Goal: Information Seeking & Learning: Learn about a topic

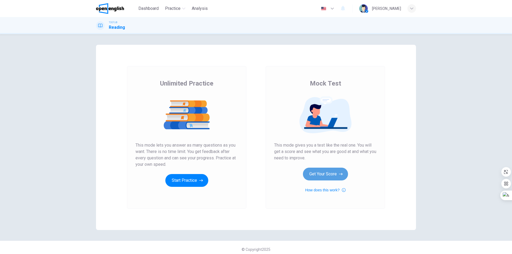
click at [330, 173] on button "Get Your Score" at bounding box center [325, 174] width 45 height 13
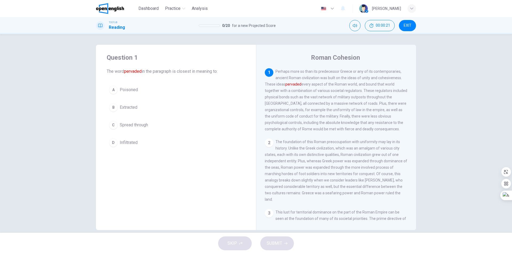
click at [113, 127] on div "C" at bounding box center [113, 125] width 9 height 9
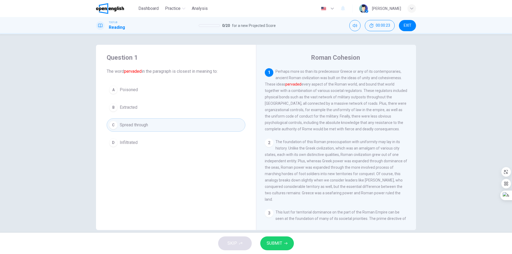
click at [293, 249] on div "SKIP SUBMIT" at bounding box center [256, 243] width 512 height 21
click at [285, 245] on icon "button" at bounding box center [285, 243] width 3 height 3
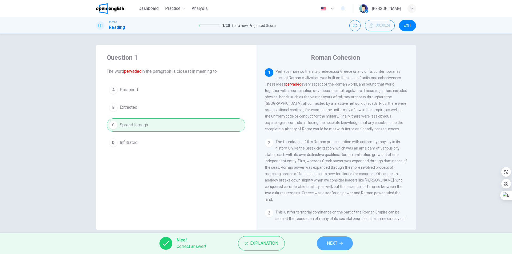
click at [346, 243] on button "NEXT" at bounding box center [335, 244] width 36 height 14
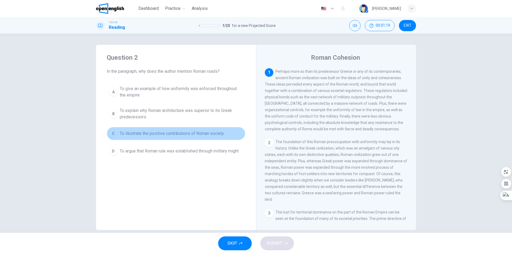
click at [111, 135] on div "C" at bounding box center [113, 133] width 9 height 9
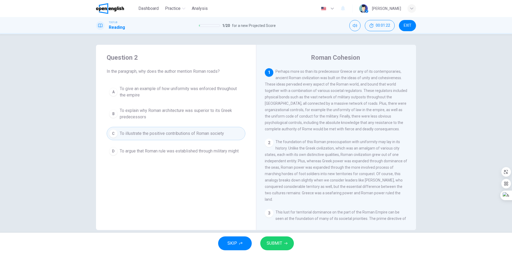
click at [271, 244] on span "SUBMIT" at bounding box center [274, 243] width 15 height 7
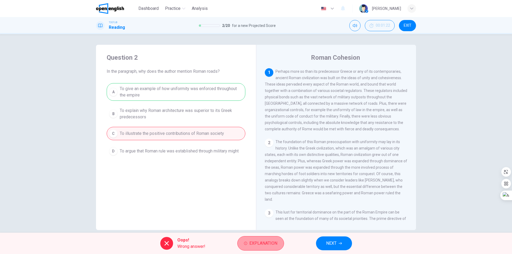
click at [274, 245] on span "Explanation" at bounding box center [263, 243] width 28 height 7
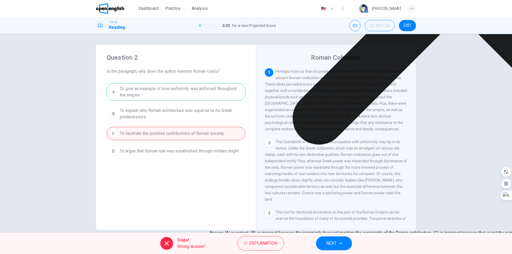
click at [335, 247] on span "NEXT" at bounding box center [331, 243] width 10 height 7
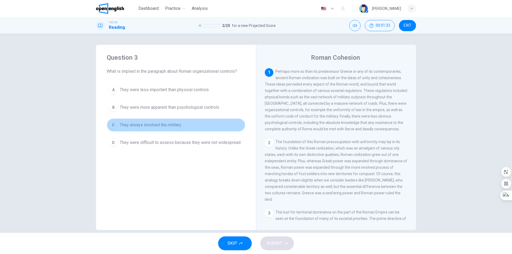
click at [123, 124] on span "They always involved the military" at bounding box center [151, 125] width 62 height 6
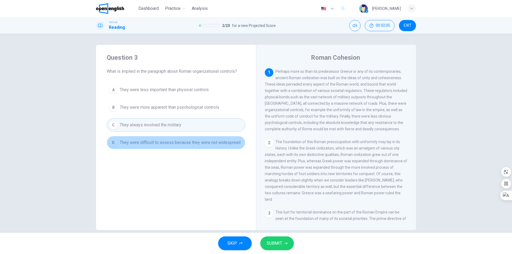
click at [213, 143] on span "They were difficult to assess because they were not widespread" at bounding box center [180, 143] width 121 height 6
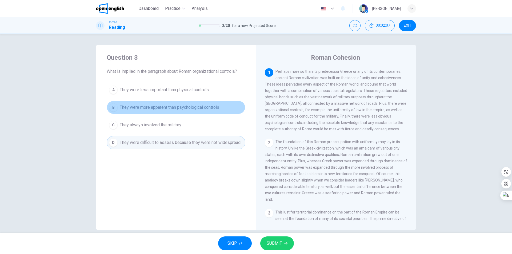
click at [204, 109] on span "They were more apparent than psychological controls" at bounding box center [170, 107] width 100 height 6
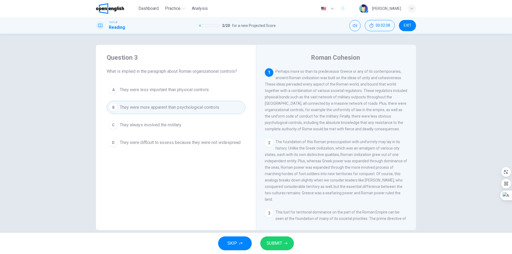
click at [282, 251] on div "SKIP SUBMIT" at bounding box center [256, 243] width 512 height 21
click at [280, 244] on span "SUBMIT" at bounding box center [274, 243] width 15 height 7
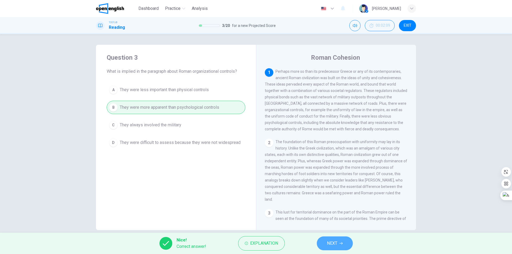
click at [327, 247] on button "NEXT" at bounding box center [335, 244] width 36 height 14
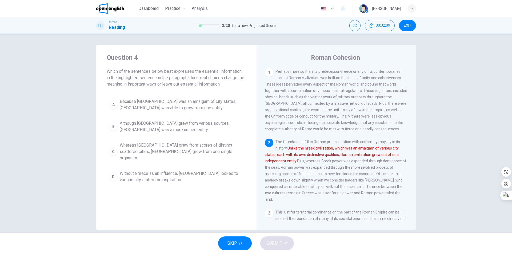
scroll to position [40, 0]
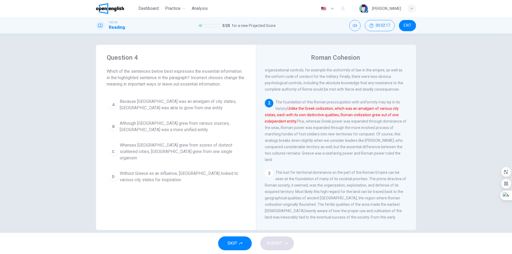
click at [182, 213] on div "Question 4 Which of the sentences below best expresses the essential informatio…" at bounding box center [176, 137] width 160 height 185
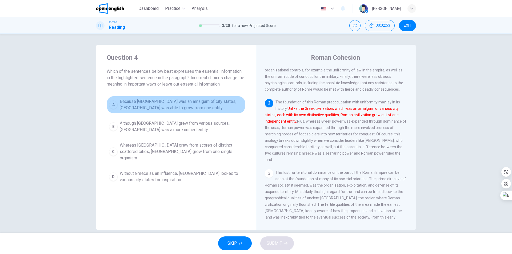
click at [139, 107] on span "Because Greece was an amalgam of city states, Rome was able to grow from one en…" at bounding box center [181, 104] width 123 height 13
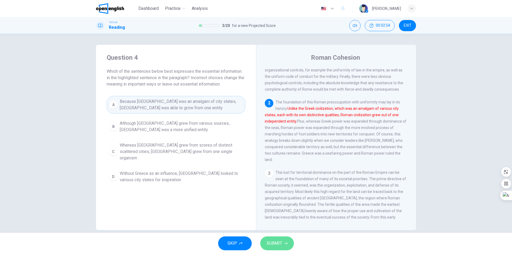
click at [283, 241] on button "SUBMIT" at bounding box center [277, 244] width 34 height 14
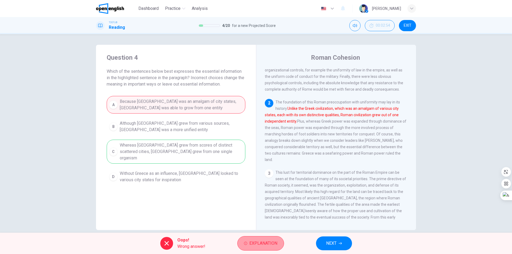
click at [273, 244] on span "Explanation" at bounding box center [263, 243] width 28 height 7
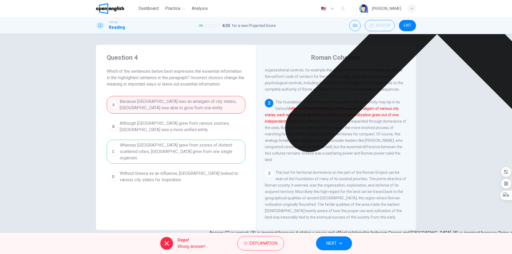
click at [329, 244] on span "NEXT" at bounding box center [331, 243] width 10 height 7
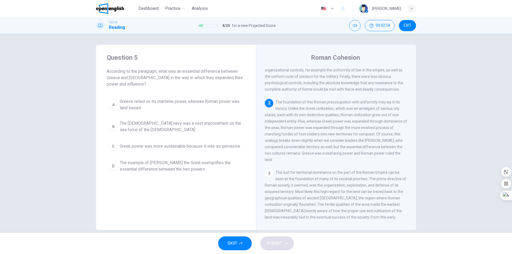
scroll to position [73, 0]
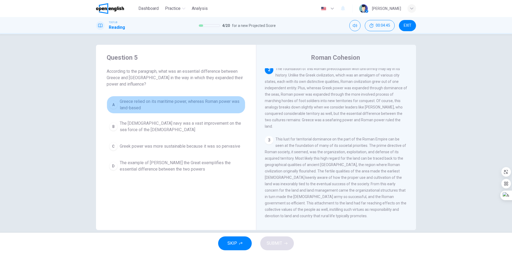
click at [168, 107] on span "Greece relied on its maritime power, whereas Roman power was land-based" at bounding box center [181, 104] width 123 height 13
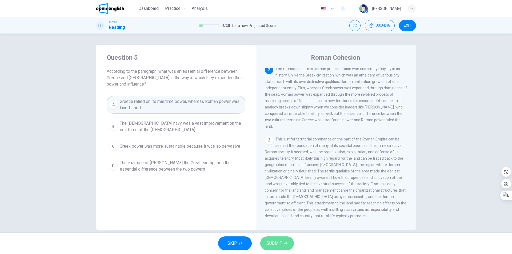
click at [283, 242] on button "SUBMIT" at bounding box center [277, 244] width 34 height 14
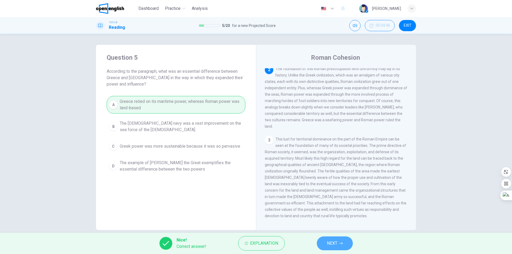
click at [329, 246] on span "NEXT" at bounding box center [332, 243] width 10 height 7
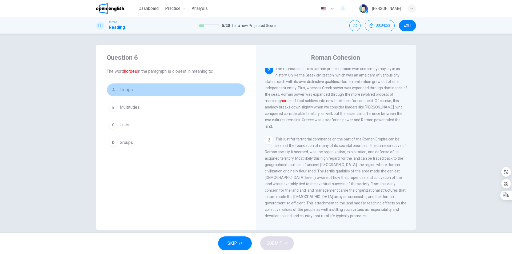
click at [142, 87] on button "A Troops" at bounding box center [176, 89] width 139 height 13
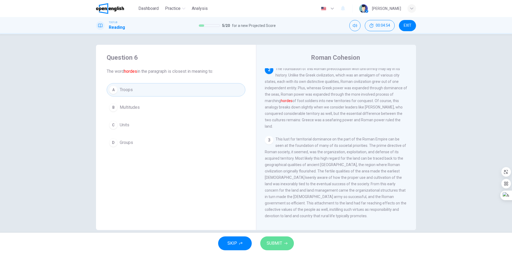
click at [281, 239] on button "SUBMIT" at bounding box center [277, 244] width 34 height 14
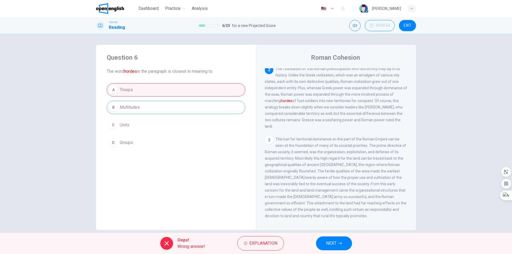
click at [348, 250] on button "NEXT" at bounding box center [334, 244] width 36 height 14
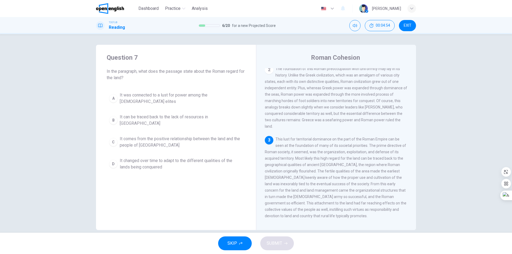
scroll to position [133, 0]
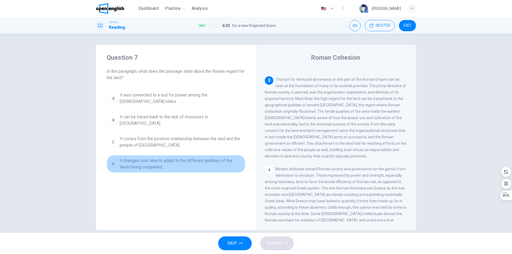
click at [191, 158] on span "It changed over time to adapt to the different qualities of the lands being con…" at bounding box center [181, 164] width 123 height 13
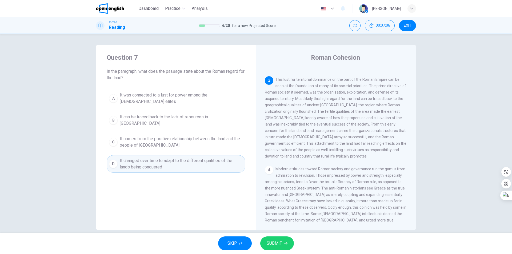
click at [274, 247] on span "SUBMIT" at bounding box center [274, 243] width 15 height 7
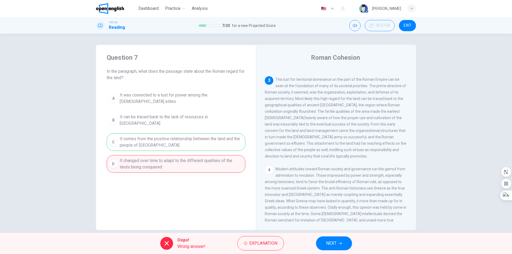
click at [316, 245] on button "NEXT" at bounding box center [334, 244] width 36 height 14
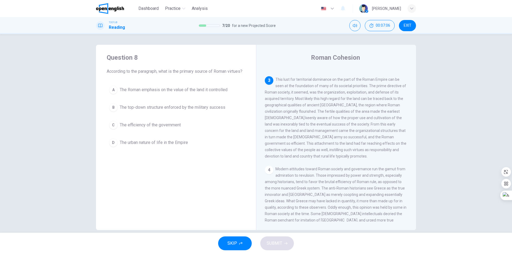
scroll to position [146, 0]
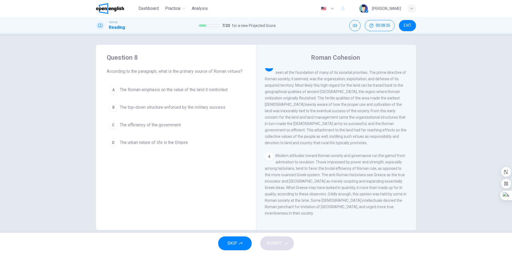
click at [212, 93] on span "The Roman emphasis on the value of the land it controlled" at bounding box center [174, 90] width 108 height 6
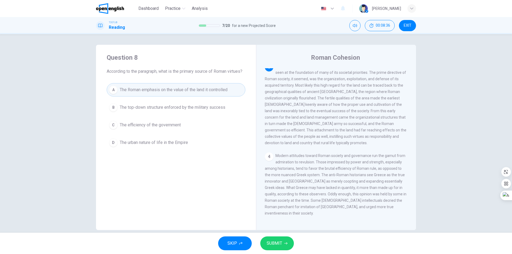
click at [284, 246] on button "SUBMIT" at bounding box center [277, 244] width 34 height 14
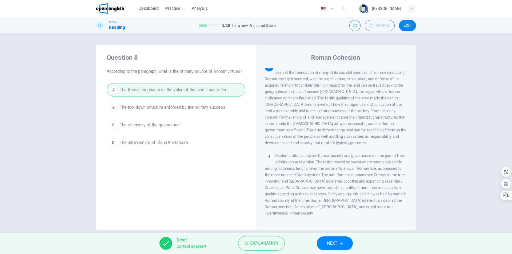
click at [337, 243] on span "NEXT" at bounding box center [332, 243] width 10 height 7
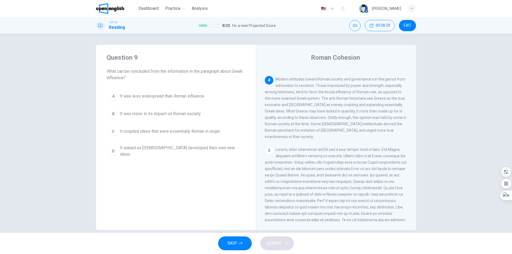
scroll to position [213, 0]
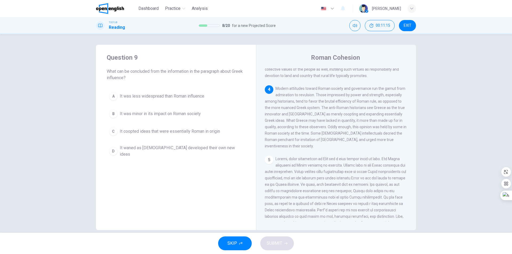
click at [186, 97] on span "It was less widespread than Roman influence" at bounding box center [162, 96] width 85 height 6
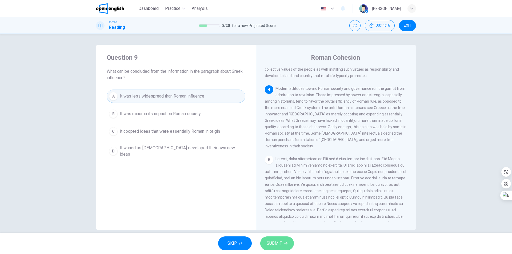
click at [277, 245] on span "SUBMIT" at bounding box center [274, 243] width 15 height 7
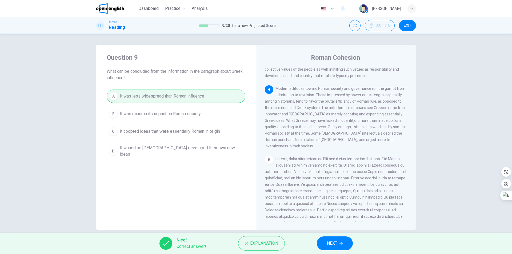
click at [327, 244] on span "NEXT" at bounding box center [332, 243] width 10 height 7
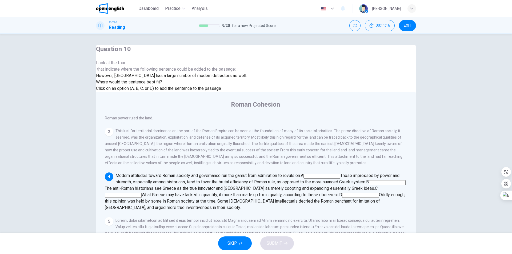
scroll to position [212, 0]
click at [321, 174] on input at bounding box center [322, 176] width 37 height 5
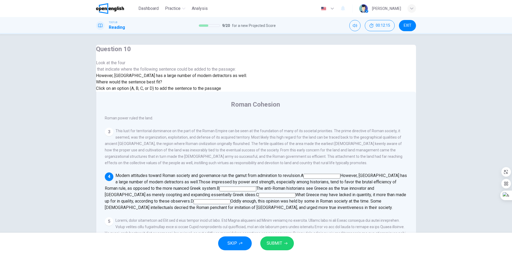
click at [283, 247] on button "SUBMIT" at bounding box center [277, 244] width 34 height 14
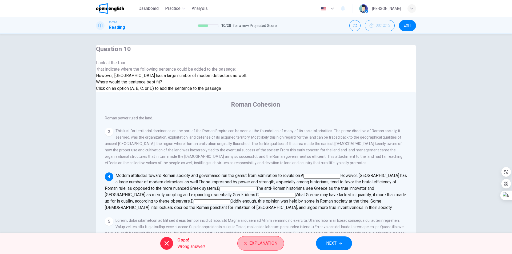
click at [283, 247] on button "Explanation" at bounding box center [260, 243] width 47 height 14
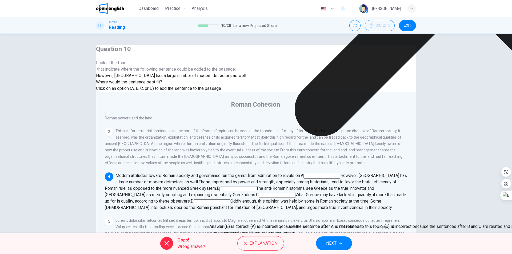
click at [330, 241] on span "NEXT" at bounding box center [331, 243] width 10 height 7
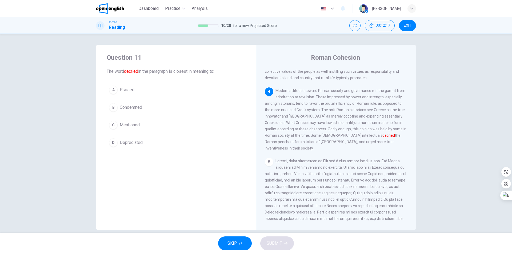
scroll to position [179, 0]
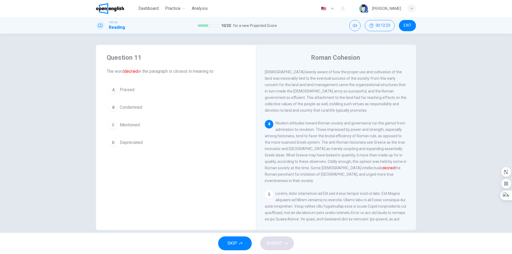
click at [110, 140] on div "D" at bounding box center [113, 142] width 9 height 9
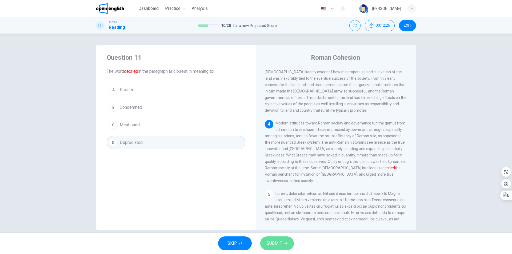
click at [273, 242] on span "SUBMIT" at bounding box center [274, 243] width 15 height 7
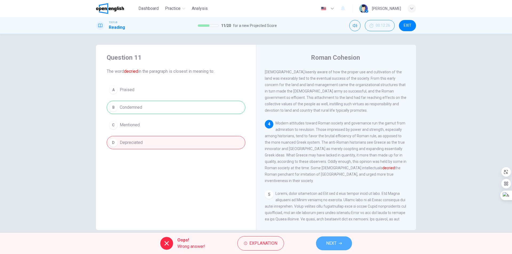
click at [348, 247] on button "NEXT" at bounding box center [334, 244] width 36 height 14
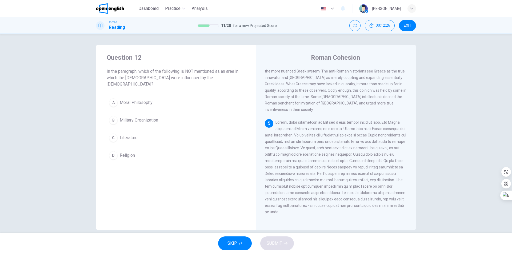
scroll to position [259, 0]
click at [153, 117] on span "Military Organization" at bounding box center [139, 120] width 38 height 6
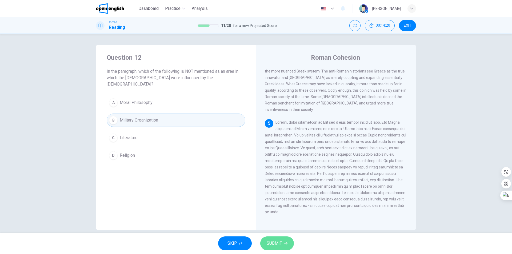
click at [279, 245] on span "SUBMIT" at bounding box center [274, 243] width 15 height 7
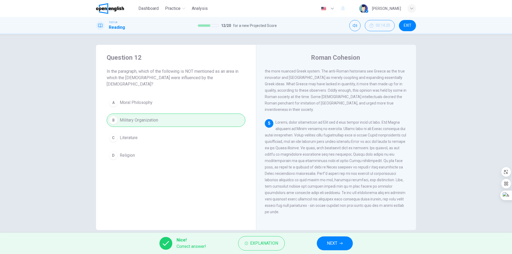
click at [331, 247] on span "NEXT" at bounding box center [332, 243] width 10 height 7
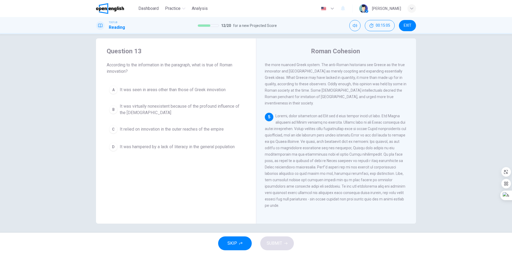
scroll to position [8, 0]
click at [182, 127] on span "It relied on innovation in the outer reaches of the empire" at bounding box center [172, 128] width 104 height 6
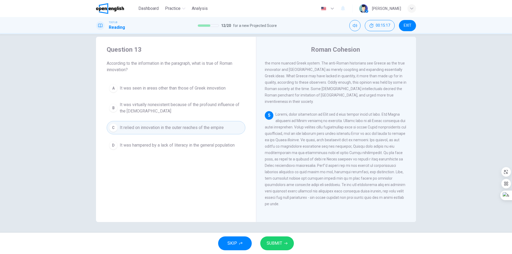
click at [292, 251] on div "SKIP SUBMIT" at bounding box center [256, 243] width 512 height 21
click at [273, 237] on button "SUBMIT" at bounding box center [277, 244] width 34 height 14
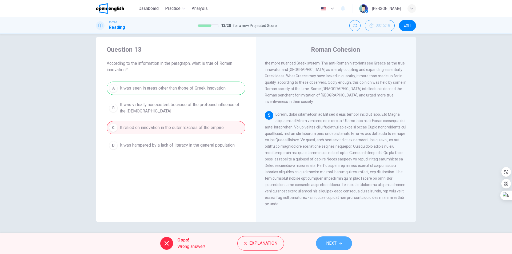
click at [332, 241] on span "NEXT" at bounding box center [331, 243] width 10 height 7
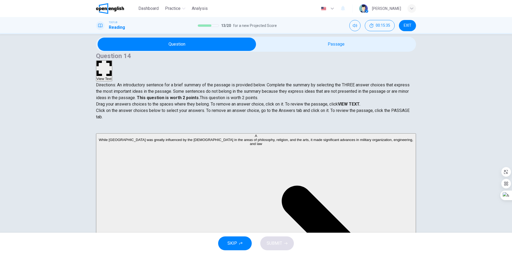
scroll to position [9, 0]
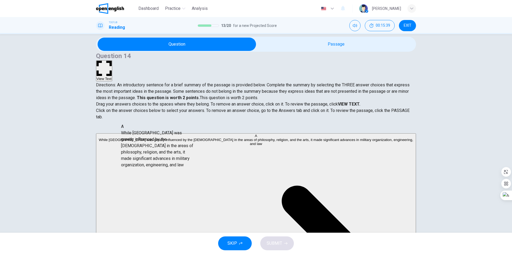
scroll to position [8, 0]
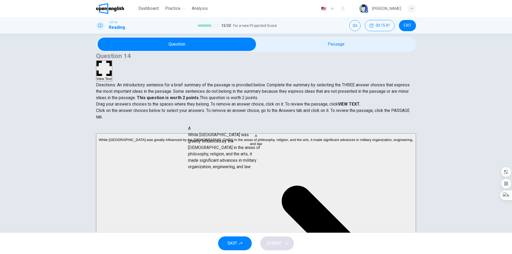
drag, startPoint x: 113, startPoint y: 148, endPoint x: 198, endPoint y: 153, distance: 85.3
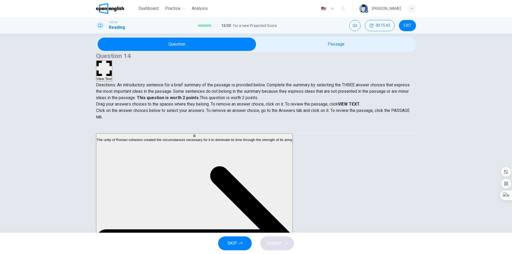
drag, startPoint x: 187, startPoint y: 145, endPoint x: 188, endPoint y: 127, distance: 18.2
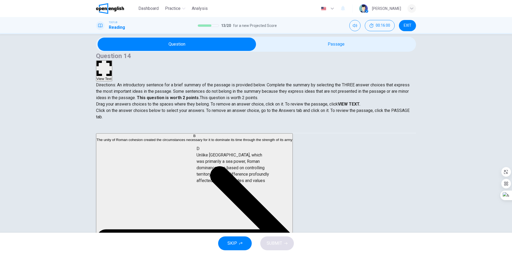
drag, startPoint x: 157, startPoint y: 150, endPoint x: 250, endPoint y: 177, distance: 96.9
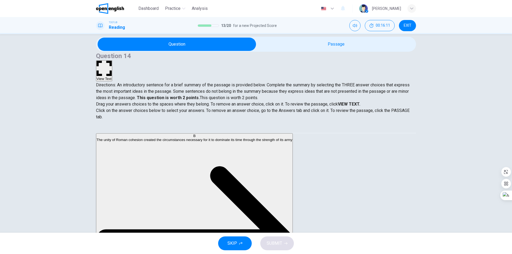
scroll to position [0, 0]
drag, startPoint x: 148, startPoint y: 151, endPoint x: 279, endPoint y: 211, distance: 143.7
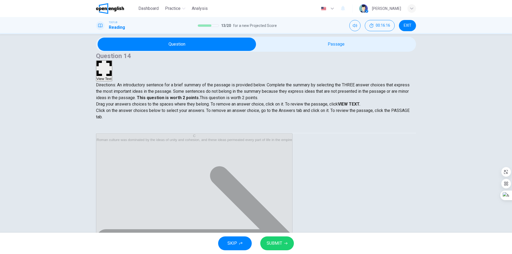
scroll to position [1, 0]
click at [286, 243] on icon "button" at bounding box center [285, 243] width 3 height 3
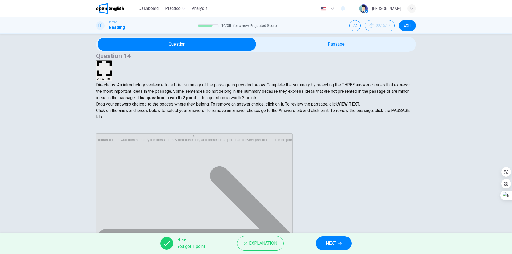
scroll to position [3, 0]
click at [332, 245] on span "NEXT" at bounding box center [331, 243] width 10 height 7
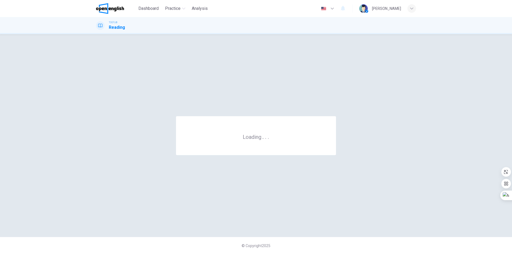
scroll to position [0, 0]
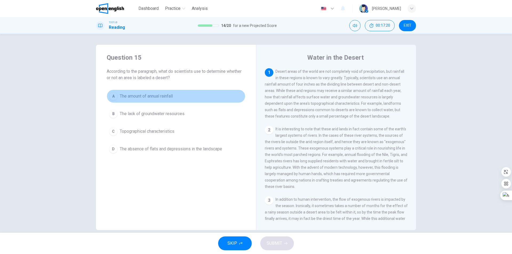
click at [169, 99] on span "The amount of annual rainfall" at bounding box center [146, 96] width 53 height 6
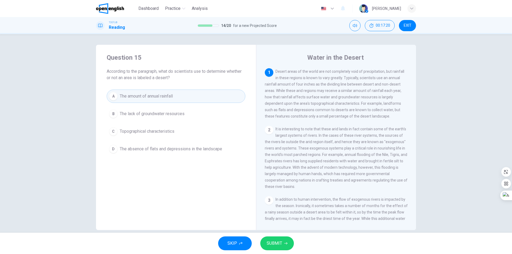
click at [284, 243] on icon "button" at bounding box center [285, 243] width 3 height 3
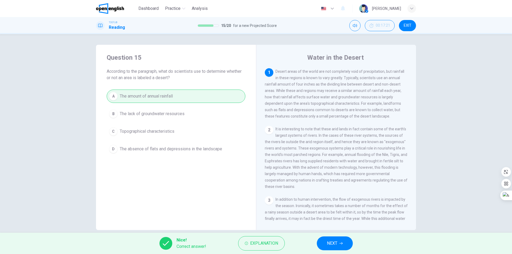
click at [343, 245] on button "NEXT" at bounding box center [335, 244] width 36 height 14
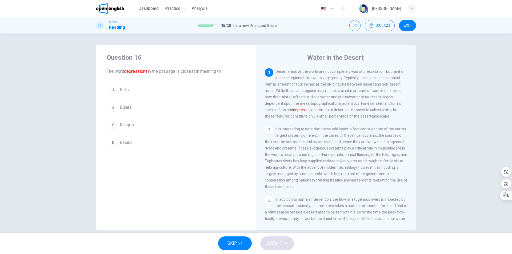
click at [121, 107] on span "Dunes" at bounding box center [126, 107] width 12 height 6
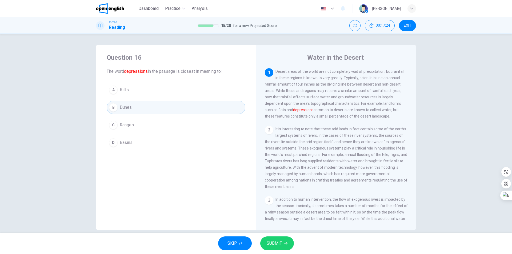
click at [282, 245] on span "SUBMIT" at bounding box center [274, 243] width 15 height 7
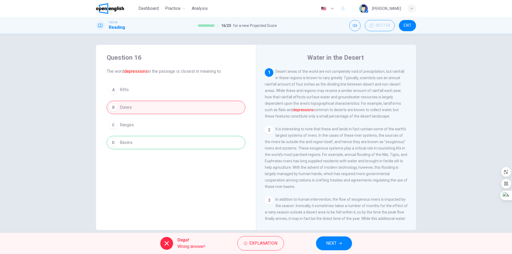
click at [335, 248] on button "NEXT" at bounding box center [334, 244] width 36 height 14
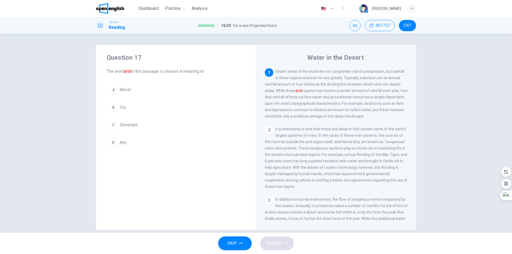
click at [133, 109] on button "B Dry" at bounding box center [176, 107] width 139 height 13
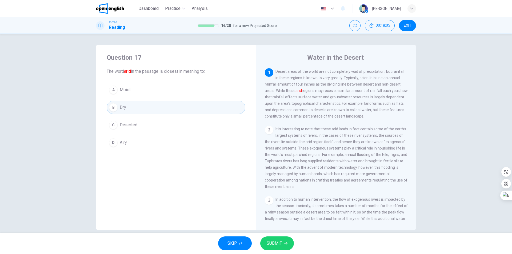
click at [288, 250] on button "SUBMIT" at bounding box center [277, 244] width 34 height 14
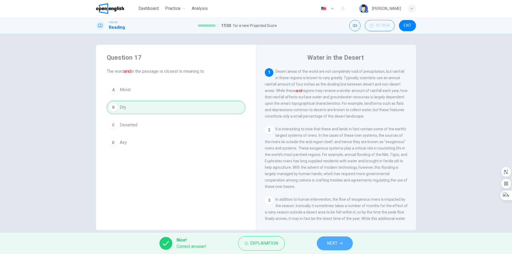
click at [335, 246] on span "NEXT" at bounding box center [332, 243] width 10 height 7
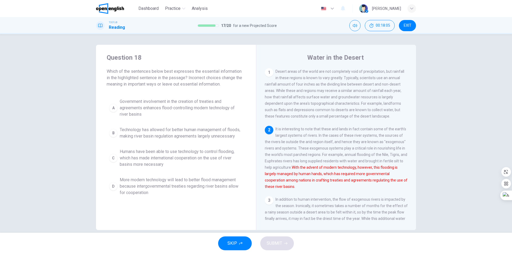
scroll to position [26, 0]
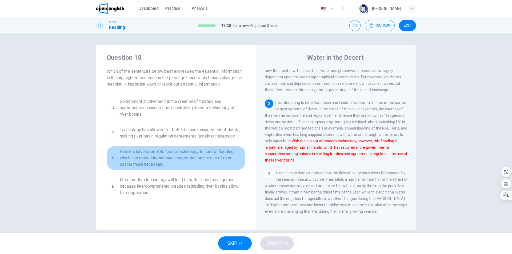
click at [154, 162] on span "Humans have been able to use technology to control flooding, which has made int…" at bounding box center [181, 158] width 123 height 19
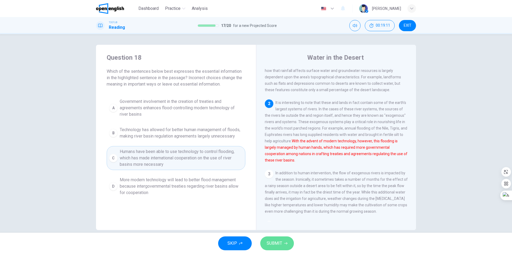
click at [291, 242] on button "SUBMIT" at bounding box center [277, 244] width 34 height 14
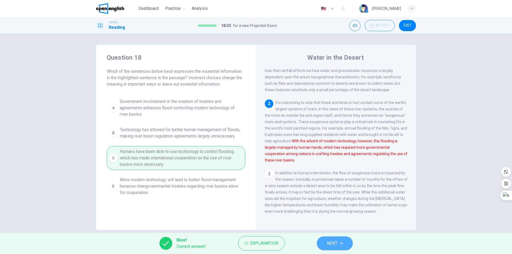
click at [326, 239] on button "NEXT" at bounding box center [335, 244] width 36 height 14
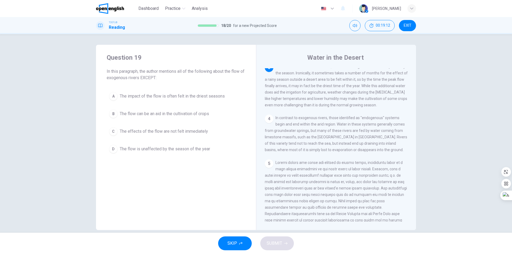
scroll to position [106, 0]
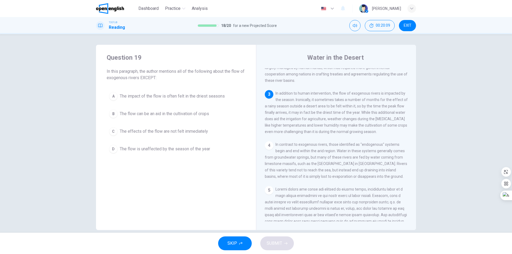
drag, startPoint x: 172, startPoint y: 153, endPoint x: 175, endPoint y: 157, distance: 4.7
click at [172, 153] on button "D The flow is unaffected by the season of the year" at bounding box center [176, 148] width 139 height 13
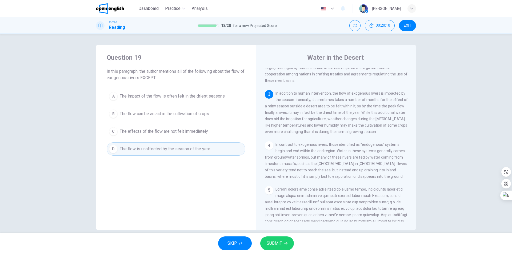
click at [289, 246] on button "SUBMIT" at bounding box center [277, 244] width 34 height 14
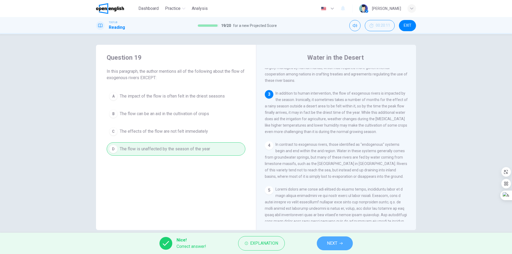
click at [329, 244] on span "NEXT" at bounding box center [332, 243] width 10 height 7
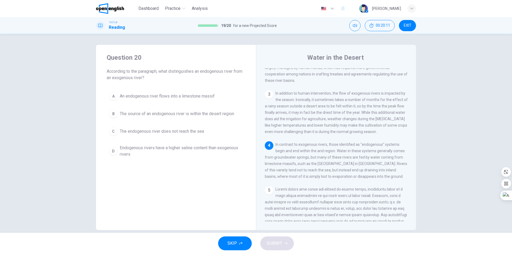
scroll to position [126, 0]
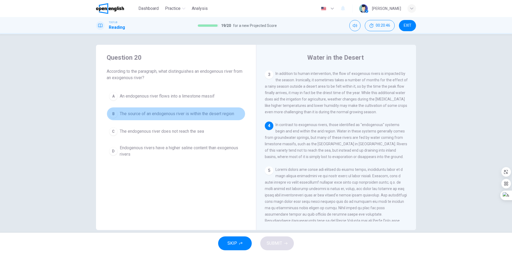
click at [196, 115] on span "The source of an endogenous river is within the desert region" at bounding box center [177, 114] width 114 height 6
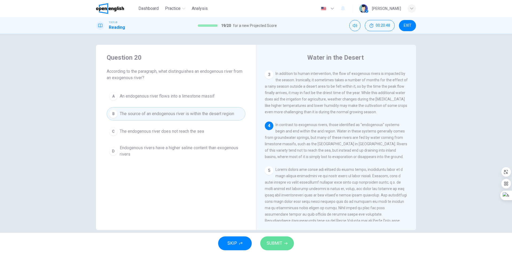
click at [289, 246] on button "SUBMIT" at bounding box center [277, 244] width 34 height 14
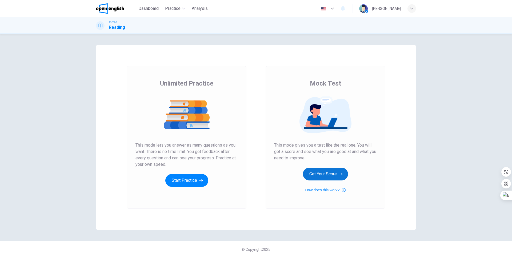
click at [326, 174] on button "Get Your Score" at bounding box center [325, 174] width 45 height 13
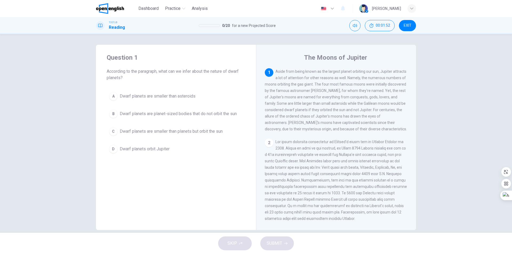
click at [196, 129] on span "Dwarf planets are smaller than planets but orbit the sun" at bounding box center [171, 131] width 103 height 6
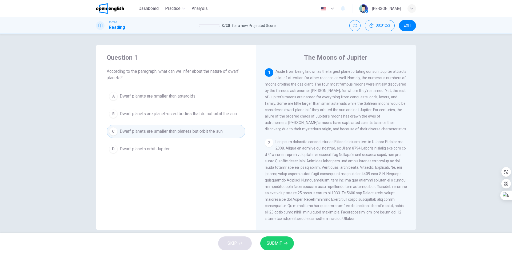
click at [281, 243] on span "SUBMIT" at bounding box center [274, 243] width 15 height 7
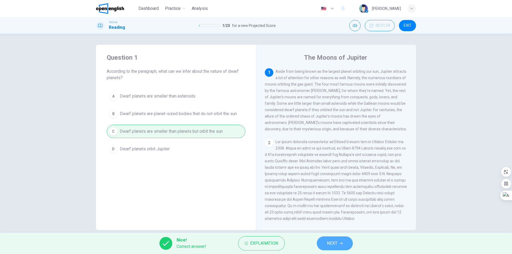
click at [343, 245] on button "NEXT" at bounding box center [335, 244] width 36 height 14
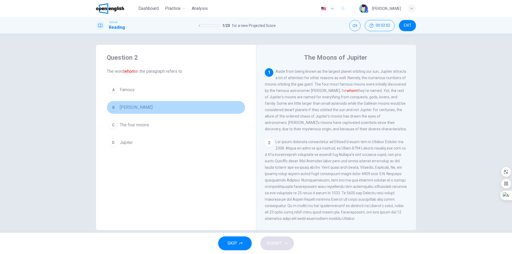
click at [156, 112] on button "B [PERSON_NAME]" at bounding box center [176, 107] width 139 height 13
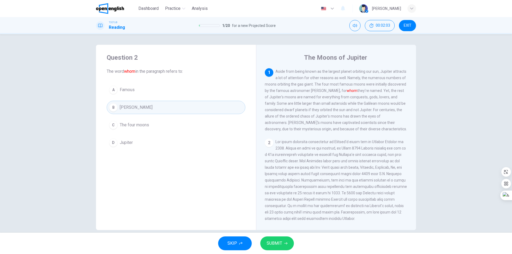
click at [288, 247] on button "SUBMIT" at bounding box center [277, 244] width 34 height 14
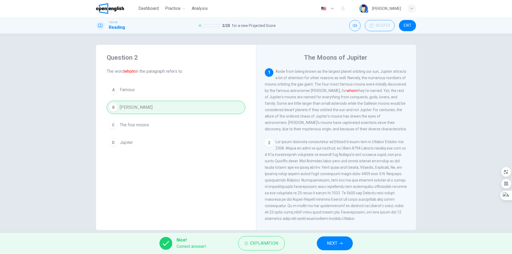
click at [345, 244] on button "NEXT" at bounding box center [335, 244] width 36 height 14
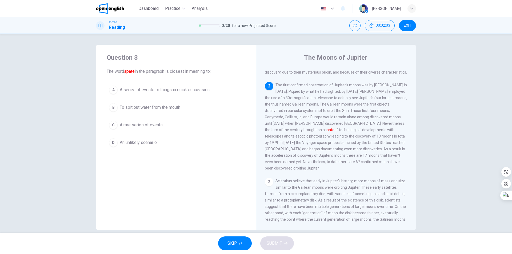
scroll to position [60, 0]
click at [181, 92] on span "A series of events or things in quick succession" at bounding box center [165, 90] width 90 height 6
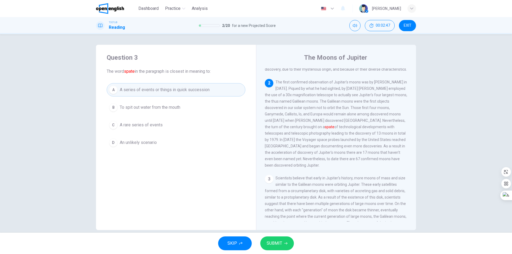
click at [284, 243] on icon "button" at bounding box center [285, 243] width 3 height 3
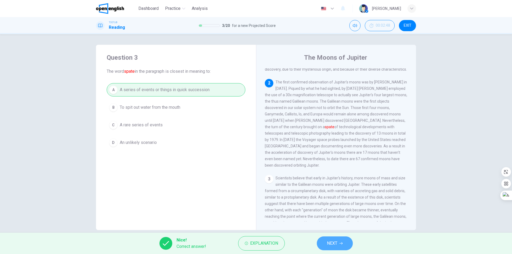
click at [333, 244] on span "NEXT" at bounding box center [332, 243] width 10 height 7
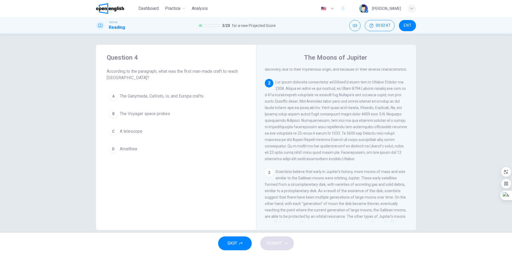
scroll to position [73, 0]
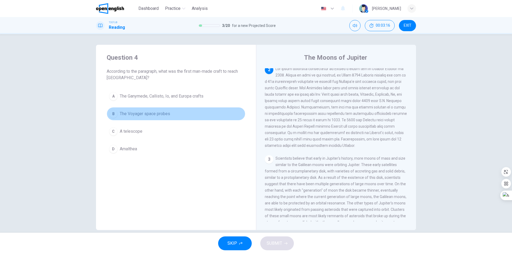
click at [161, 112] on span "The Voyager space probes" at bounding box center [145, 114] width 50 height 6
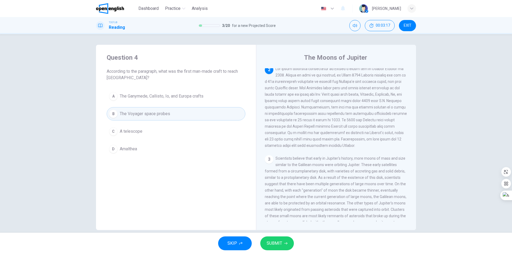
click at [287, 247] on button "SUBMIT" at bounding box center [277, 244] width 34 height 14
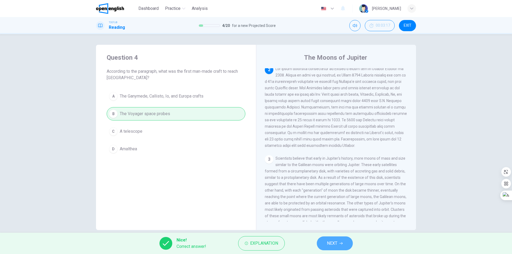
click at [324, 239] on button "NEXT" at bounding box center [335, 244] width 36 height 14
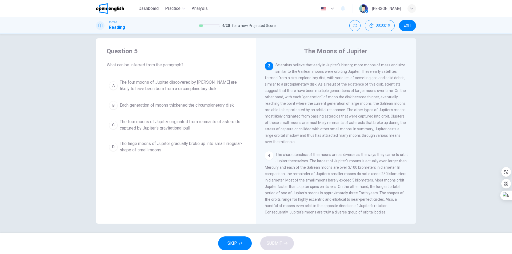
scroll to position [8, 0]
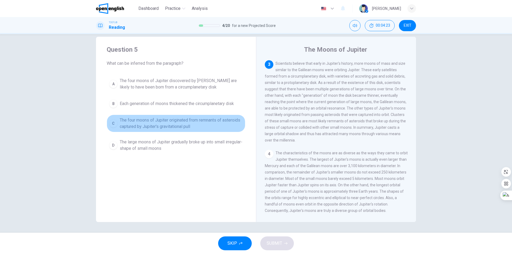
click at [196, 126] on span "The four moons of Jupiter originated from remnants of asteroids captured by Jup…" at bounding box center [181, 123] width 123 height 13
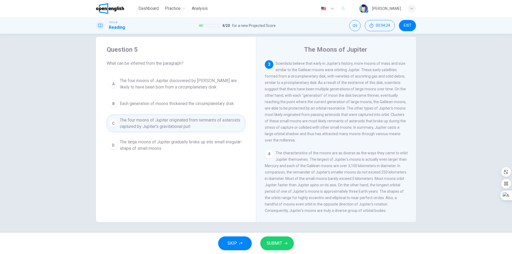
click at [279, 244] on span "SUBMIT" at bounding box center [274, 243] width 15 height 7
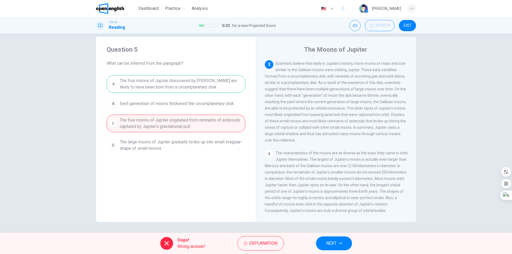
click at [319, 239] on button "NEXT" at bounding box center [334, 244] width 36 height 14
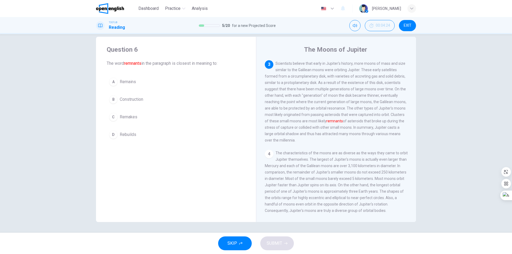
scroll to position [166, 0]
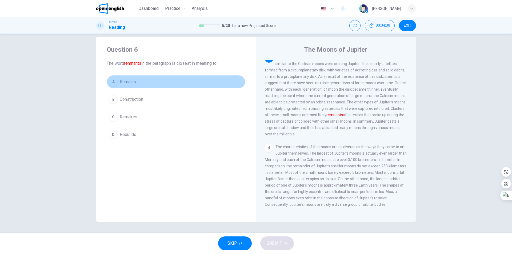
click at [135, 84] on span "Remains" at bounding box center [128, 82] width 16 height 6
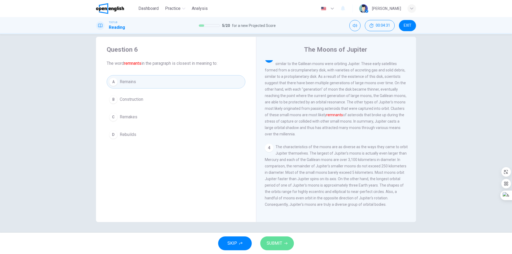
click at [275, 243] on span "SUBMIT" at bounding box center [274, 243] width 15 height 7
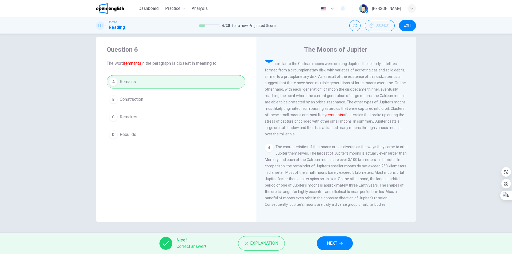
click at [327, 243] on span "NEXT" at bounding box center [332, 243] width 10 height 7
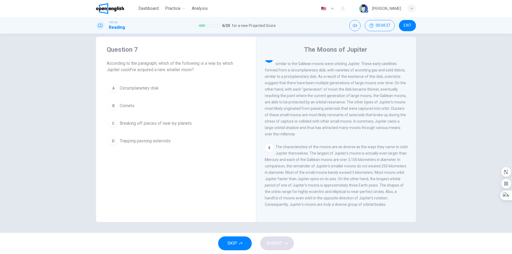
click at [165, 91] on button "A Circumplanetary disk" at bounding box center [176, 88] width 139 height 13
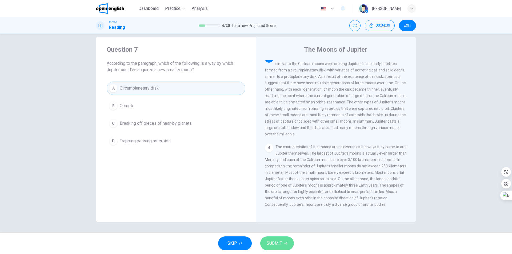
click at [275, 243] on span "SUBMIT" at bounding box center [274, 243] width 15 height 7
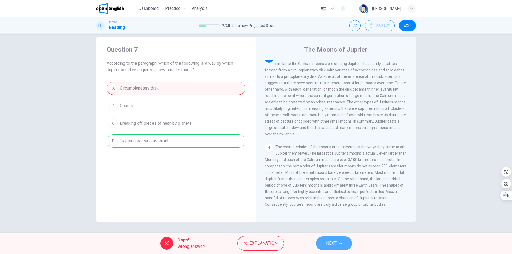
click at [328, 241] on span "NEXT" at bounding box center [331, 243] width 10 height 7
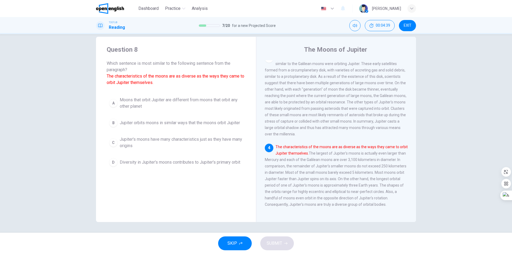
scroll to position [226, 0]
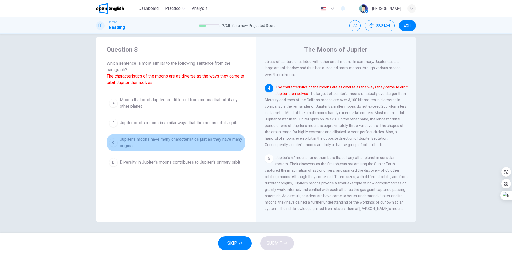
click at [214, 148] on span "Jupiter's moons have many characteristics just as they have many origins" at bounding box center [181, 142] width 123 height 13
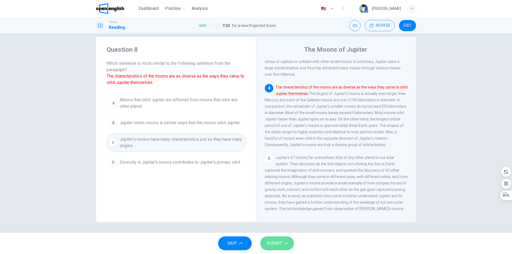
click at [267, 242] on span "SUBMIT" at bounding box center [274, 243] width 15 height 7
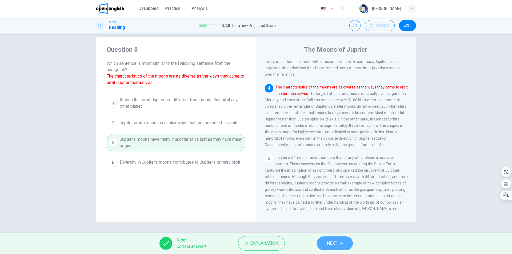
click at [328, 244] on span "NEXT" at bounding box center [332, 243] width 10 height 7
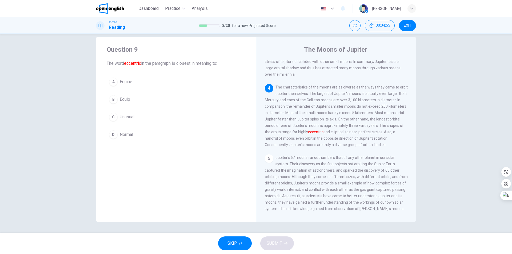
scroll to position [259, 0]
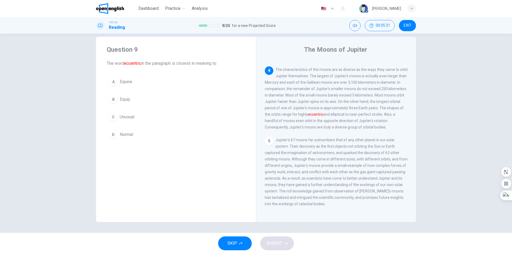
click at [132, 115] on span "Unusual" at bounding box center [127, 117] width 15 height 6
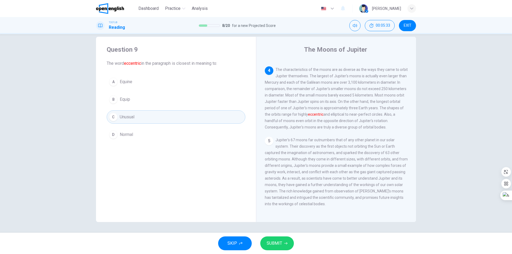
click at [294, 240] on div "SKIP SUBMIT" at bounding box center [256, 243] width 512 height 21
click at [277, 244] on span "SUBMIT" at bounding box center [274, 243] width 15 height 7
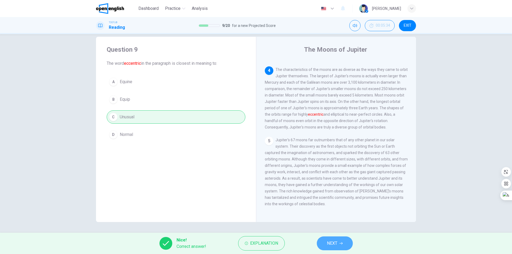
click at [340, 248] on button "NEXT" at bounding box center [335, 244] width 36 height 14
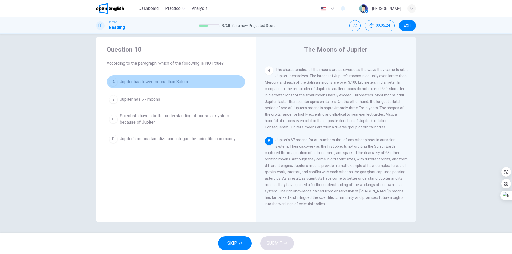
click at [165, 82] on span "Jupiter has fewer moons than Saturn" at bounding box center [154, 82] width 68 height 6
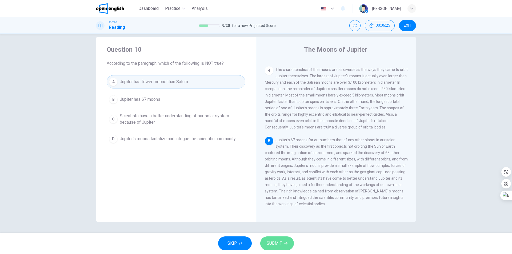
click at [280, 244] on span "SUBMIT" at bounding box center [274, 243] width 15 height 7
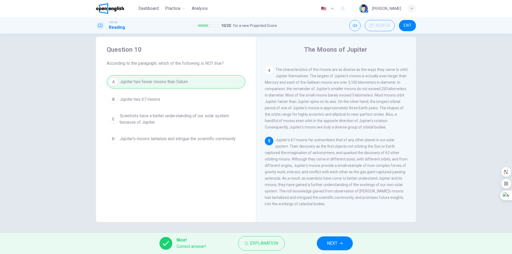
click at [338, 252] on div "Nice! Correct answer! Explanation NEXT" at bounding box center [256, 243] width 512 height 21
click at [337, 244] on span "NEXT" at bounding box center [332, 243] width 10 height 7
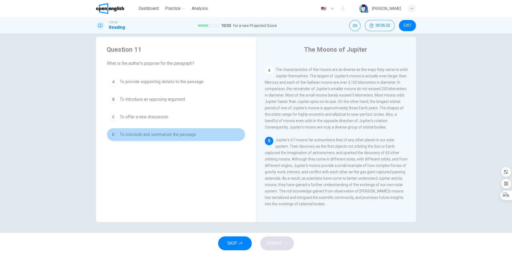
click at [161, 134] on span "To conclude and summarize the passage" at bounding box center [158, 135] width 76 height 6
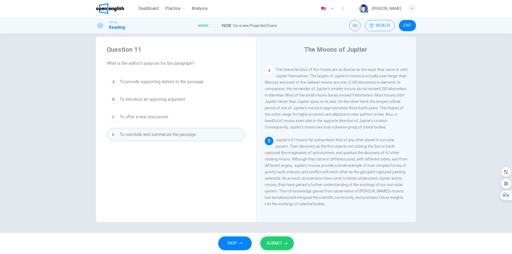
click at [280, 246] on span "SUBMIT" at bounding box center [274, 243] width 15 height 7
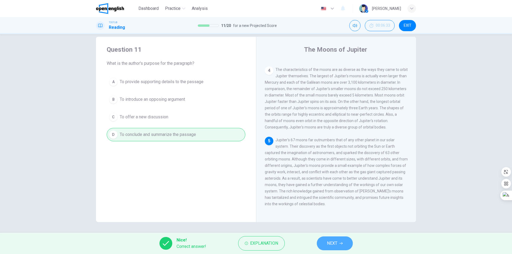
click at [342, 246] on button "NEXT" at bounding box center [335, 244] width 36 height 14
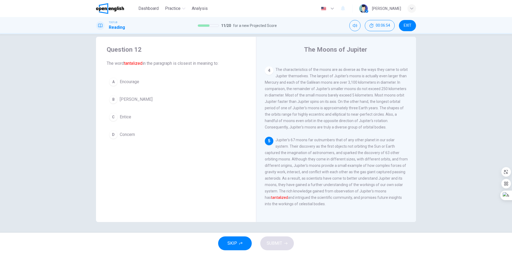
click at [120, 116] on span "Entice" at bounding box center [125, 117] width 11 height 6
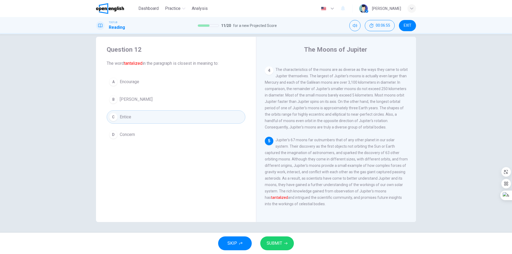
click at [292, 243] on button "SUBMIT" at bounding box center [277, 244] width 34 height 14
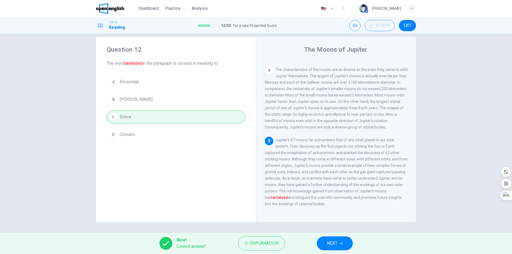
click at [334, 238] on button "NEXT" at bounding box center [335, 244] width 36 height 14
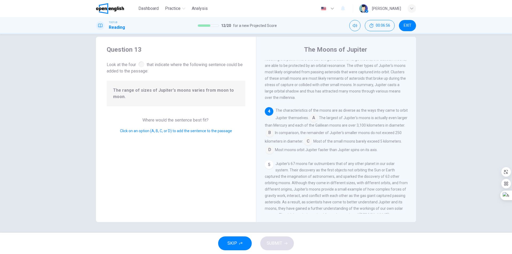
scroll to position [206, 0]
click at [318, 119] on input at bounding box center [313, 115] width 9 height 9
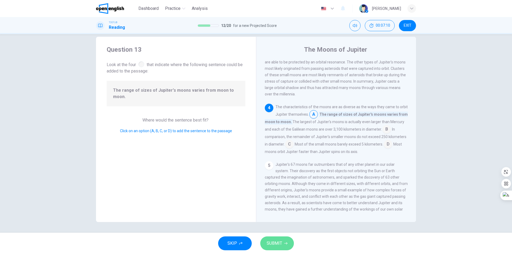
click at [288, 246] on button "SUBMIT" at bounding box center [277, 244] width 34 height 14
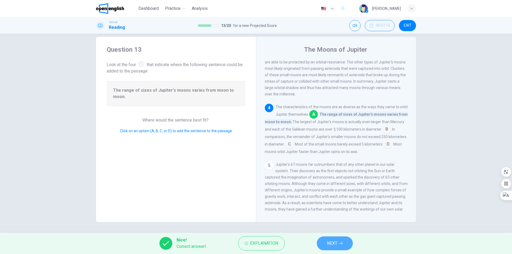
click at [341, 241] on button "NEXT" at bounding box center [335, 244] width 36 height 14
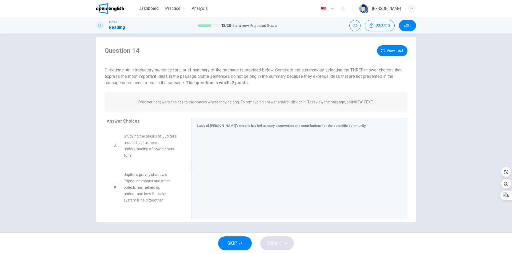
drag, startPoint x: 186, startPoint y: 146, endPoint x: 188, endPoint y: 149, distance: 3.8
click at [188, 149] on div "Answer Choices A Studying the origins of Jupiter's moons has furthered understa…" at bounding box center [256, 170] width 320 height 104
drag, startPoint x: 183, startPoint y: 148, endPoint x: 185, endPoint y: 154, distance: 7.2
click at [185, 154] on div "A Studying the origins of Jupiter's moons has furthered understanding of how pl…" at bounding box center [147, 170] width 81 height 82
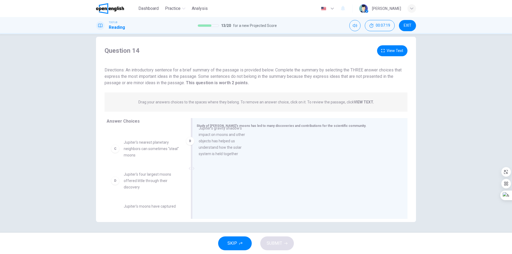
drag, startPoint x: 153, startPoint y: 164, endPoint x: 232, endPoint y: 150, distance: 80.2
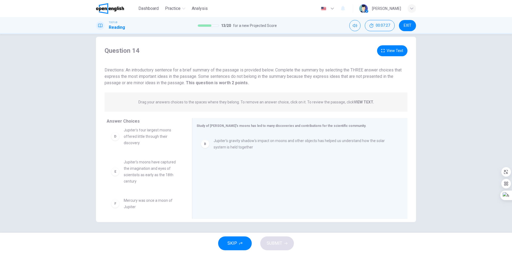
scroll to position [80, 0]
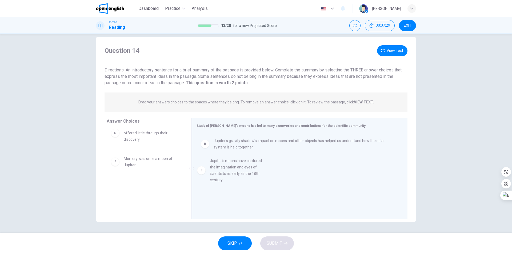
drag, startPoint x: 157, startPoint y: 176, endPoint x: 247, endPoint y: 177, distance: 89.9
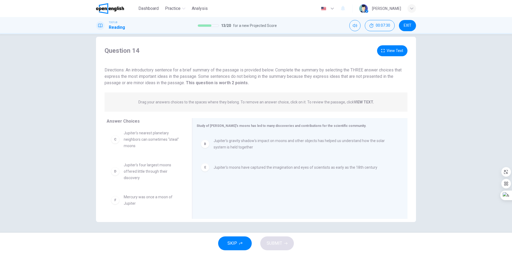
scroll to position [0, 0]
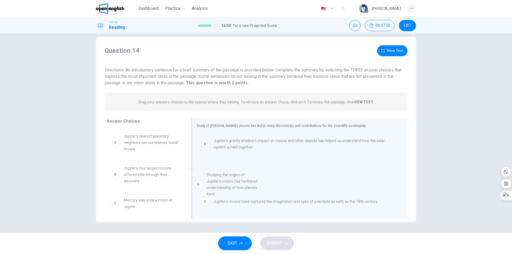
drag, startPoint x: 146, startPoint y: 149, endPoint x: 232, endPoint y: 188, distance: 94.3
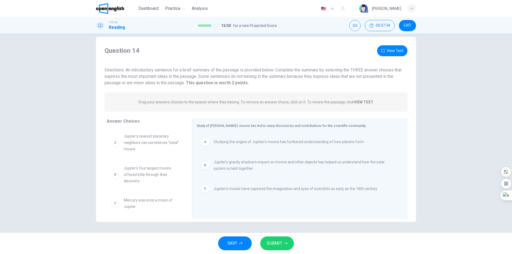
click at [286, 241] on button "SUBMIT" at bounding box center [277, 244] width 34 height 14
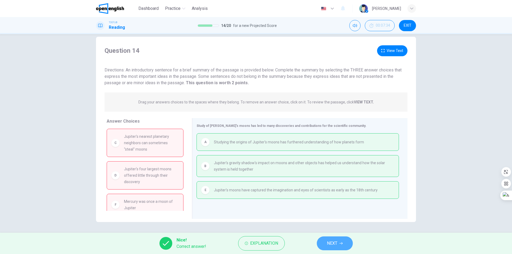
click at [339, 244] on button "NEXT" at bounding box center [335, 244] width 36 height 14
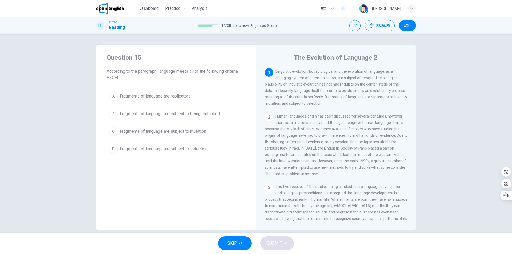
click at [196, 133] on span "Fragments of language are subject to mutation" at bounding box center [163, 131] width 86 height 6
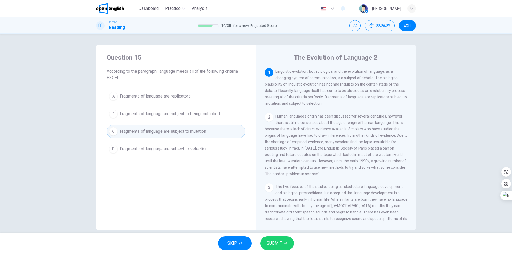
click at [288, 247] on button "SUBMIT" at bounding box center [277, 244] width 34 height 14
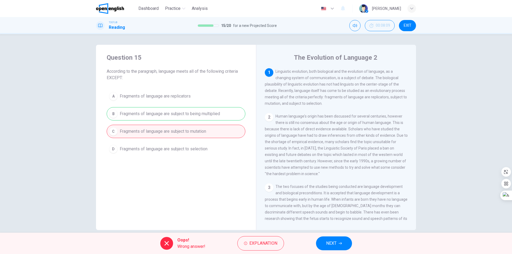
click at [326, 245] on span "NEXT" at bounding box center [331, 243] width 10 height 7
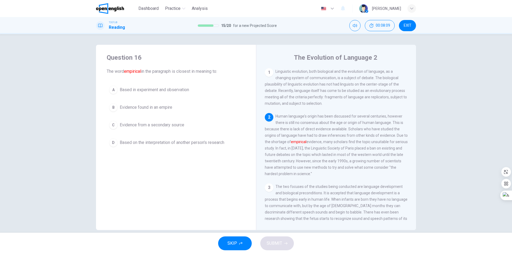
scroll to position [13, 0]
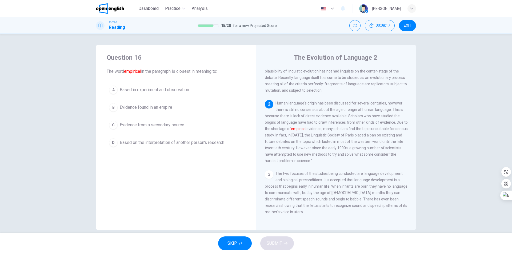
click at [168, 146] on button "D Based on the interpretation of another person's research" at bounding box center [176, 142] width 139 height 13
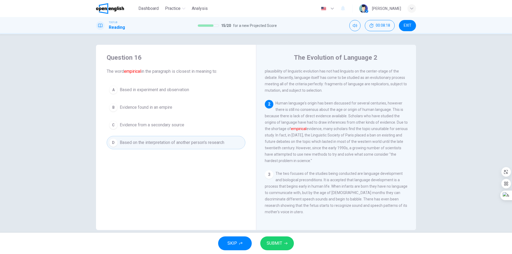
click at [284, 246] on button "SUBMIT" at bounding box center [277, 244] width 34 height 14
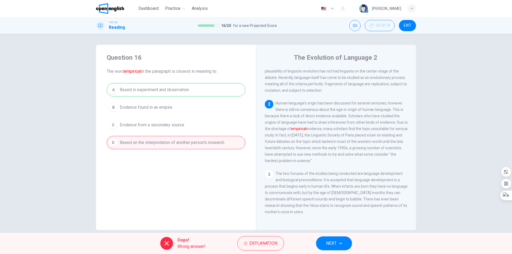
click at [340, 245] on icon "button" at bounding box center [340, 243] width 3 height 3
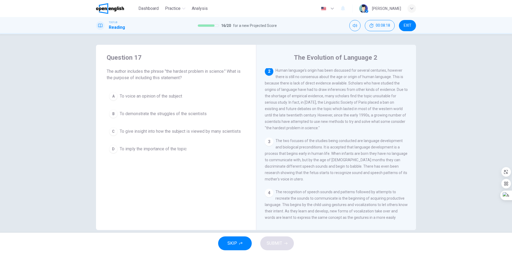
scroll to position [46, 0]
click at [136, 136] on button "C To give insight into how the subject is viewed by many scientists" at bounding box center [176, 131] width 139 height 13
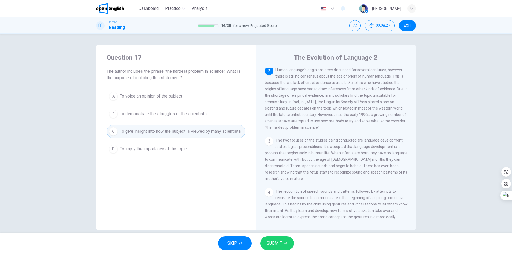
click at [280, 244] on span "SUBMIT" at bounding box center [274, 243] width 15 height 7
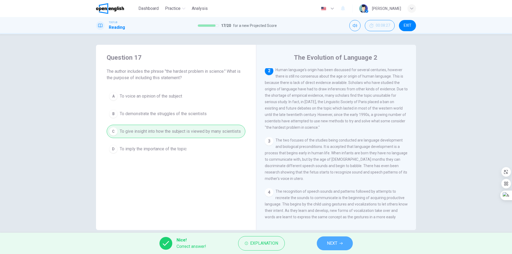
click at [334, 245] on span "NEXT" at bounding box center [332, 243] width 10 height 7
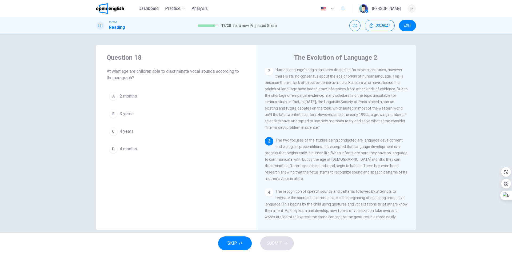
scroll to position [59, 0]
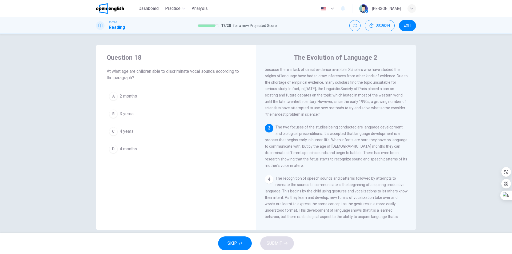
click at [139, 152] on button "D 4 months" at bounding box center [176, 148] width 139 height 13
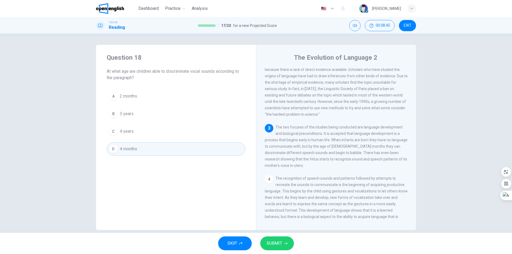
click at [277, 241] on span "SUBMIT" at bounding box center [274, 243] width 15 height 7
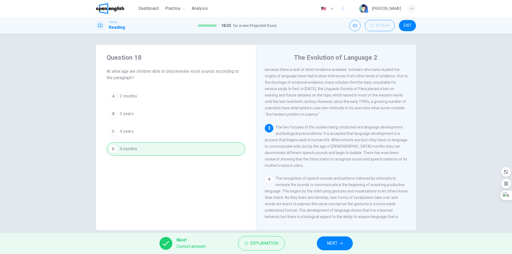
click at [332, 246] on span "NEXT" at bounding box center [332, 243] width 10 height 7
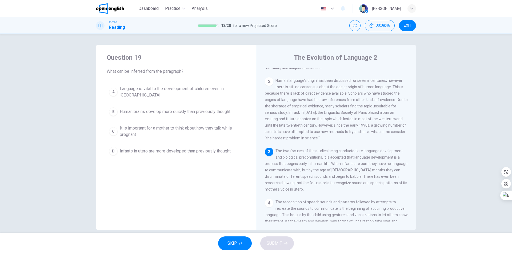
scroll to position [53, 0]
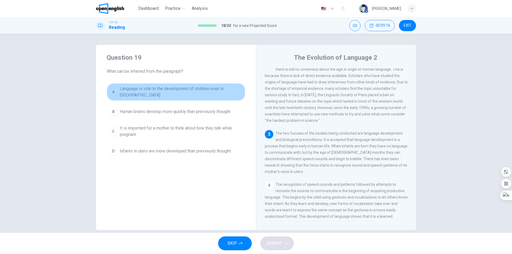
click at [193, 92] on span "Language is vital to the development of children even in [GEOGRAPHIC_DATA]" at bounding box center [181, 92] width 123 height 13
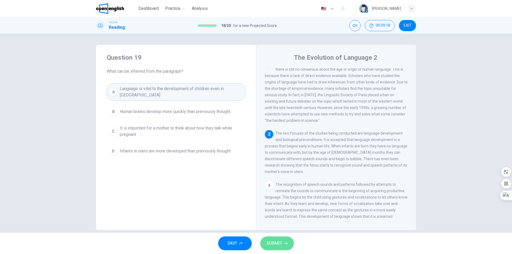
click at [292, 245] on button "SUBMIT" at bounding box center [277, 244] width 34 height 14
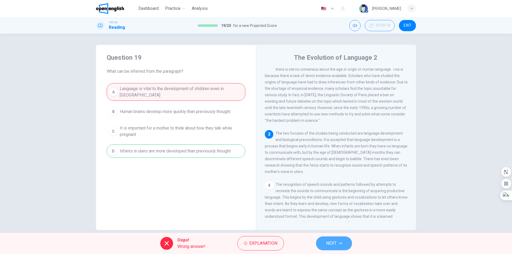
click at [332, 241] on span "NEXT" at bounding box center [331, 243] width 10 height 7
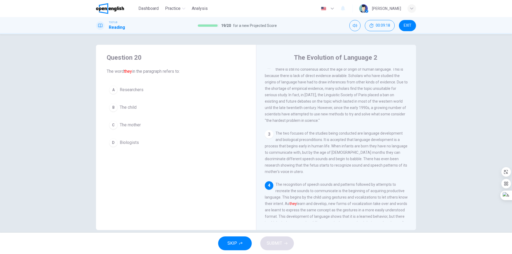
scroll to position [119, 0]
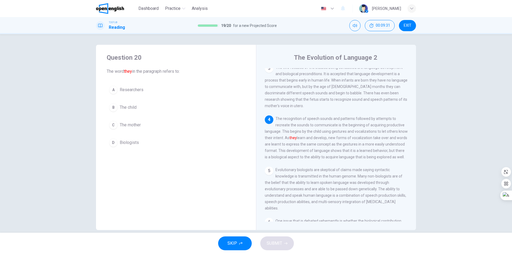
click at [130, 106] on span "The child" at bounding box center [128, 107] width 17 height 6
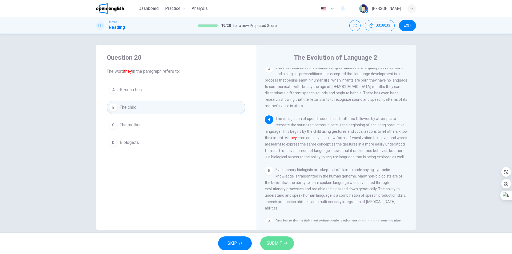
click at [288, 250] on button "SUBMIT" at bounding box center [277, 244] width 34 height 14
